Goal: Complete application form

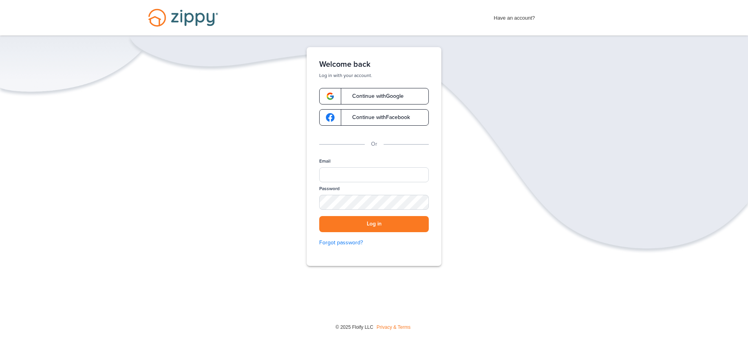
click at [375, 97] on span "Continue with Google" at bounding box center [373, 95] width 59 height 5
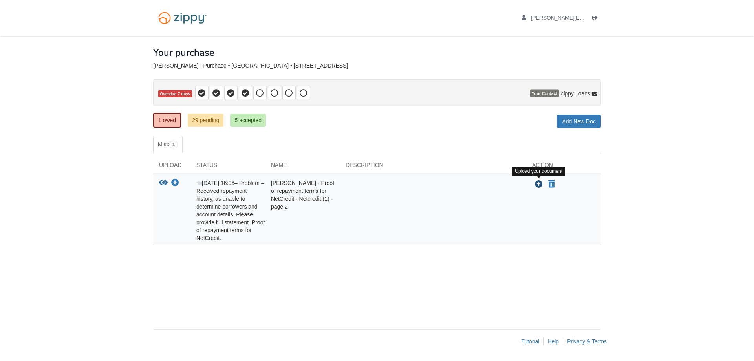
click at [538, 184] on icon "Upload Danielle Spenneberg - Proof of repayment terms for NetCredit - Netcredit…" at bounding box center [539, 185] width 8 height 8
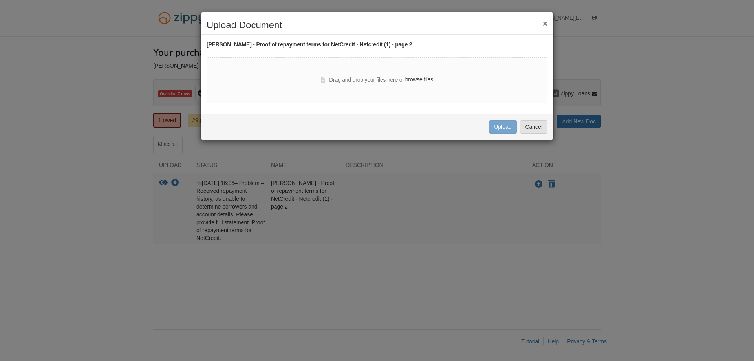
click at [413, 77] on label "browse files" at bounding box center [419, 79] width 28 height 9
click at [0, 0] on input "browse files" at bounding box center [0, 0] width 0 height 0
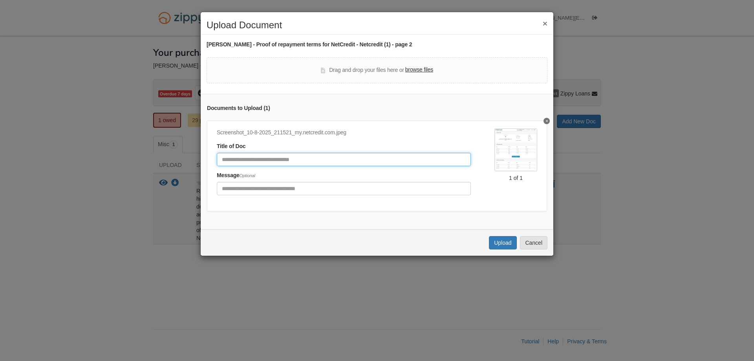
click at [360, 158] on input "Document Title" at bounding box center [344, 159] width 254 height 13
click at [231, 161] on input "*********" at bounding box center [344, 159] width 254 height 13
type input "*********"
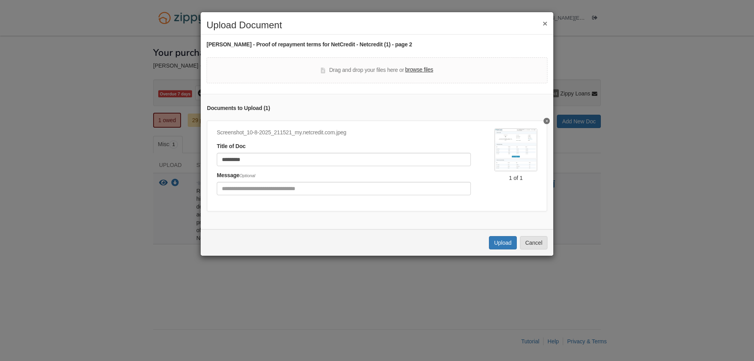
click at [419, 69] on label "browse files" at bounding box center [419, 70] width 28 height 9
click at [0, 0] on input "browse files" at bounding box center [0, 0] width 0 height 0
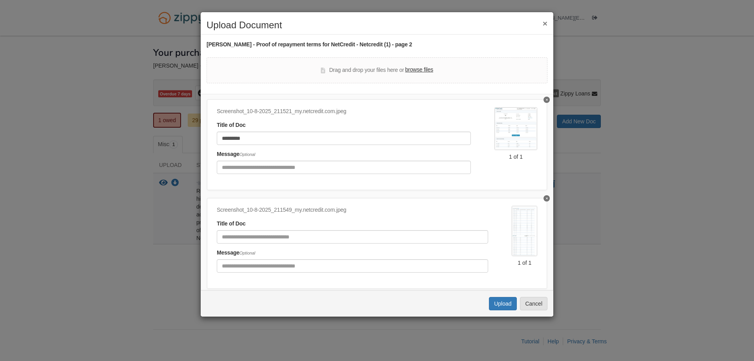
scroll to position [44, 0]
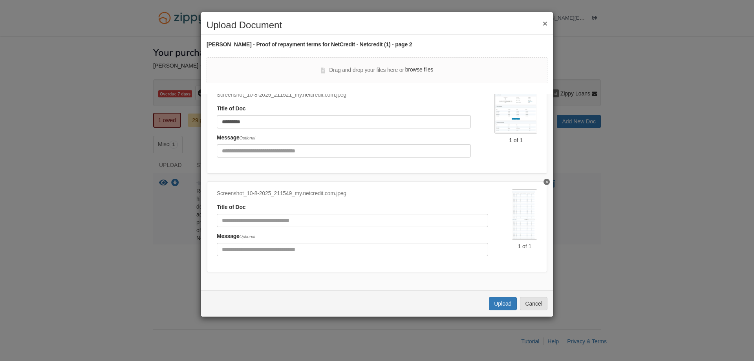
click at [518, 197] on img at bounding box center [524, 214] width 26 height 50
click at [543, 179] on button "Delete undefined" at bounding box center [546, 182] width 6 height 6
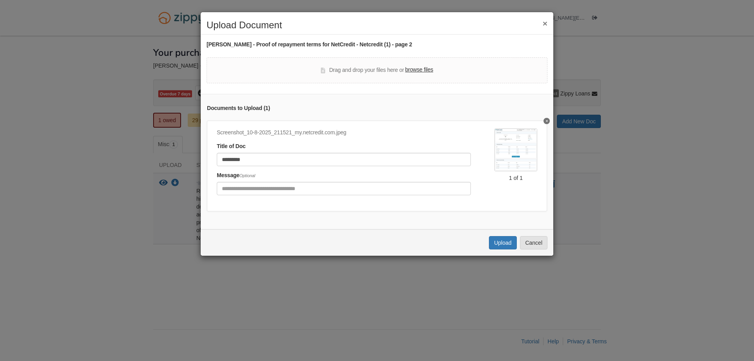
scroll to position [0, 0]
click at [413, 72] on label "browse files" at bounding box center [419, 70] width 28 height 9
click at [0, 0] on input "browse files" at bounding box center [0, 0] width 0 height 0
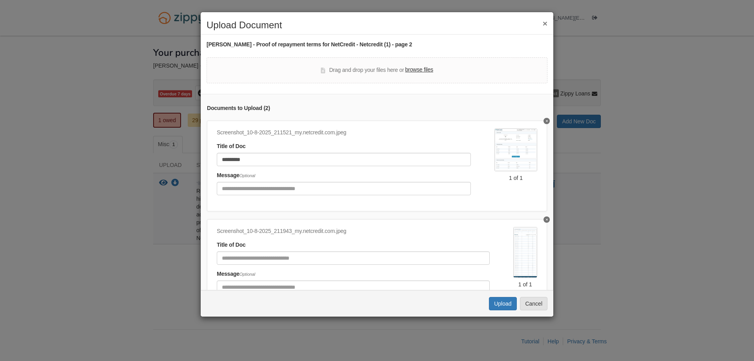
click at [416, 69] on label "browse files" at bounding box center [419, 70] width 28 height 9
click at [0, 0] on input "browse files" at bounding box center [0, 0] width 0 height 0
click at [292, 258] on input "Document Title" at bounding box center [353, 257] width 273 height 13
type input "**********"
click at [412, 69] on label "browse files" at bounding box center [419, 70] width 28 height 9
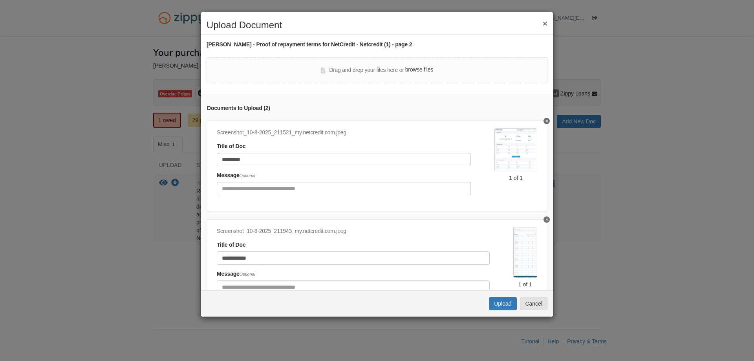
click at [0, 0] on input "browse files" at bounding box center [0, 0] width 0 height 0
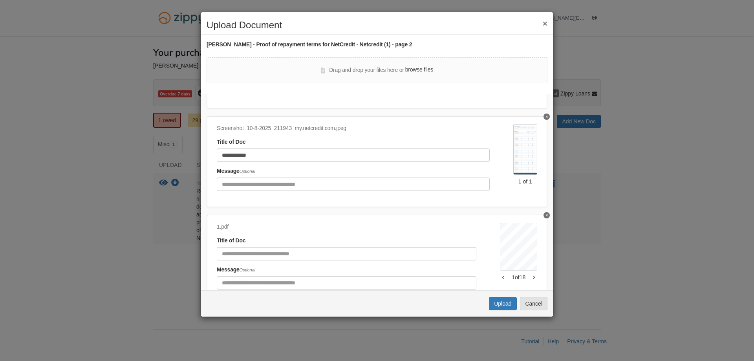
scroll to position [142, 0]
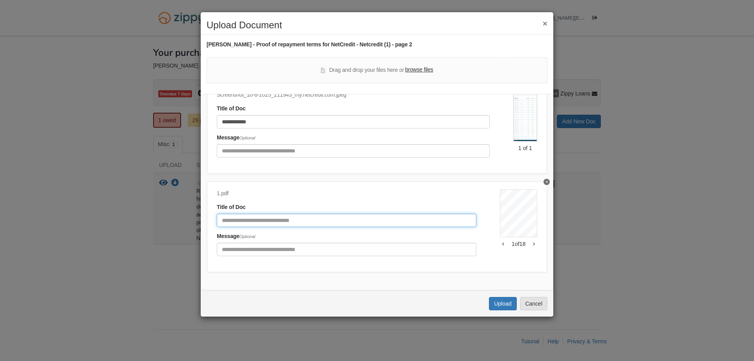
click at [399, 214] on input "Document Title" at bounding box center [346, 220] width 259 height 13
type input "********"
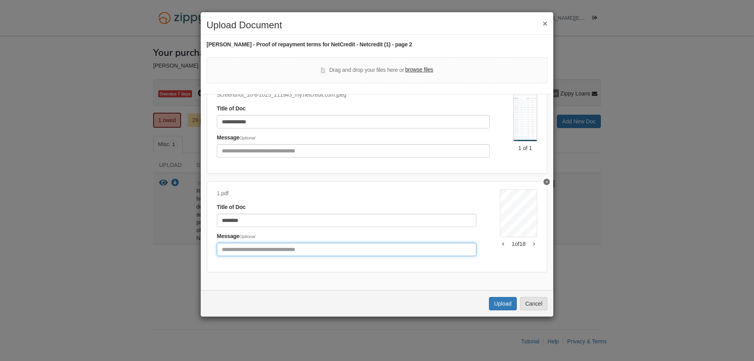
click at [297, 243] on input "Include any comments on this document" at bounding box center [346, 249] width 259 height 13
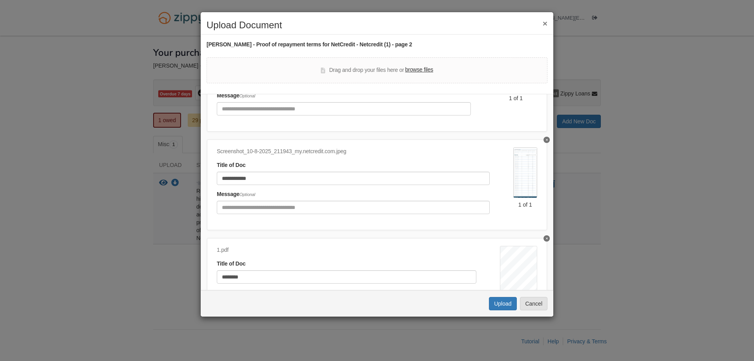
scroll to position [0, 0]
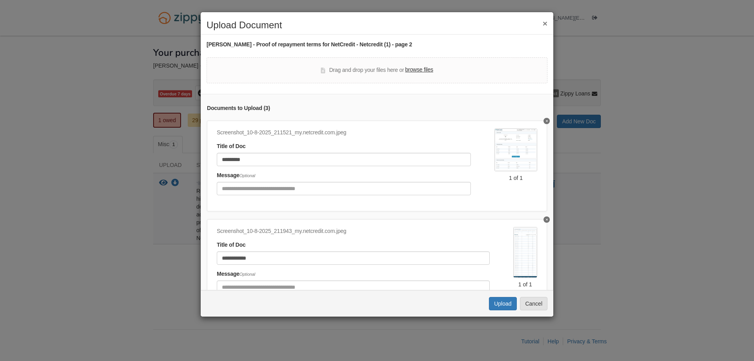
type input "**********"
click at [412, 67] on label "browse files" at bounding box center [419, 70] width 28 height 9
click at [0, 0] on input "browse files" at bounding box center [0, 0] width 0 height 0
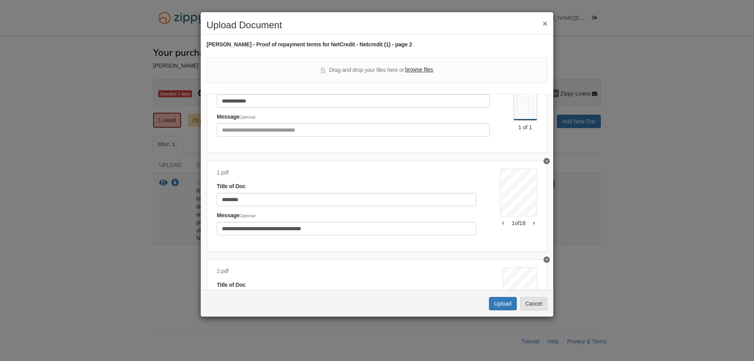
scroll to position [241, 0]
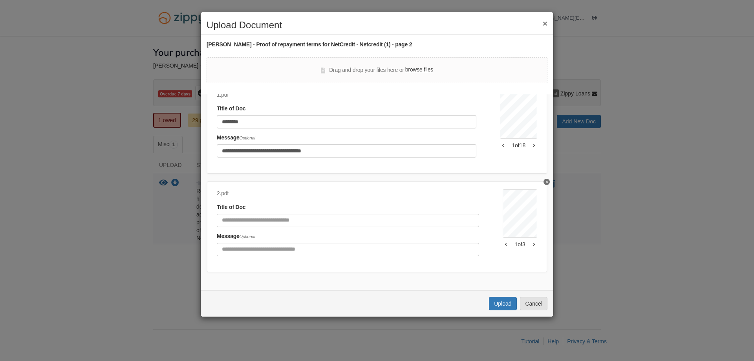
click at [321, 203] on div "Title of Doc" at bounding box center [348, 215] width 262 height 24
click at [319, 217] on input "Document Title" at bounding box center [348, 220] width 262 height 13
click at [258, 217] on input "Document Title" at bounding box center [348, 220] width 262 height 13
type input "**********"
click at [494, 299] on button "Upload" at bounding box center [502, 303] width 27 height 13
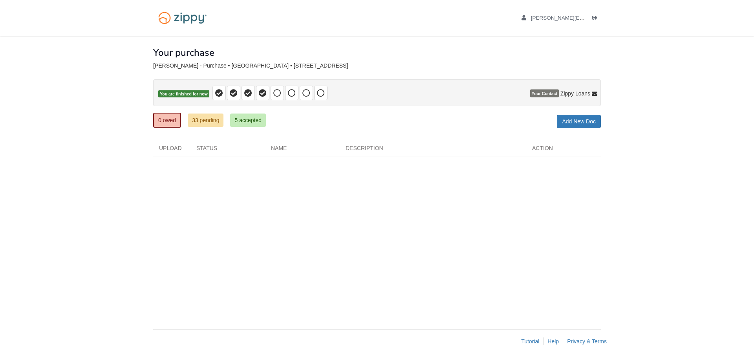
click at [253, 64] on div "[PERSON_NAME] - Purchase • [GEOGRAPHIC_DATA] • [STREET_ADDRESS]" at bounding box center [376, 65] width 447 height 7
drag, startPoint x: 336, startPoint y: 63, endPoint x: 246, endPoint y: 68, distance: 90.4
click at [246, 68] on div "[PERSON_NAME] - Purchase • [GEOGRAPHIC_DATA] • [STREET_ADDRESS]" at bounding box center [376, 65] width 447 height 7
copy div "1598 US [STREET_ADDRESS]"
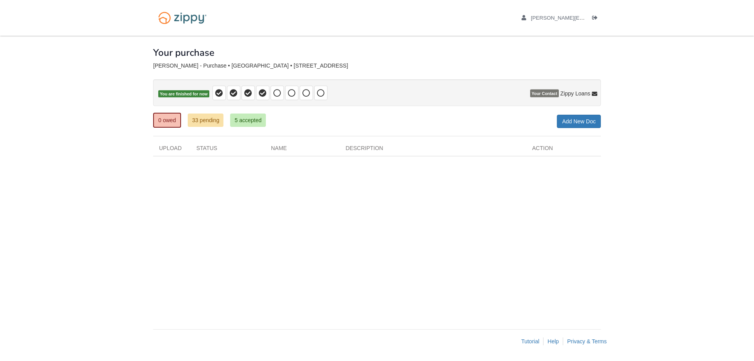
click at [589, 47] on div "Your purchase" at bounding box center [376, 47] width 447 height 22
click at [580, 77] on link "[EMAIL_ADDRESS][DOMAIN_NAME]" at bounding box center [572, 79] width 42 height 12
